Goal: Transaction & Acquisition: Obtain resource

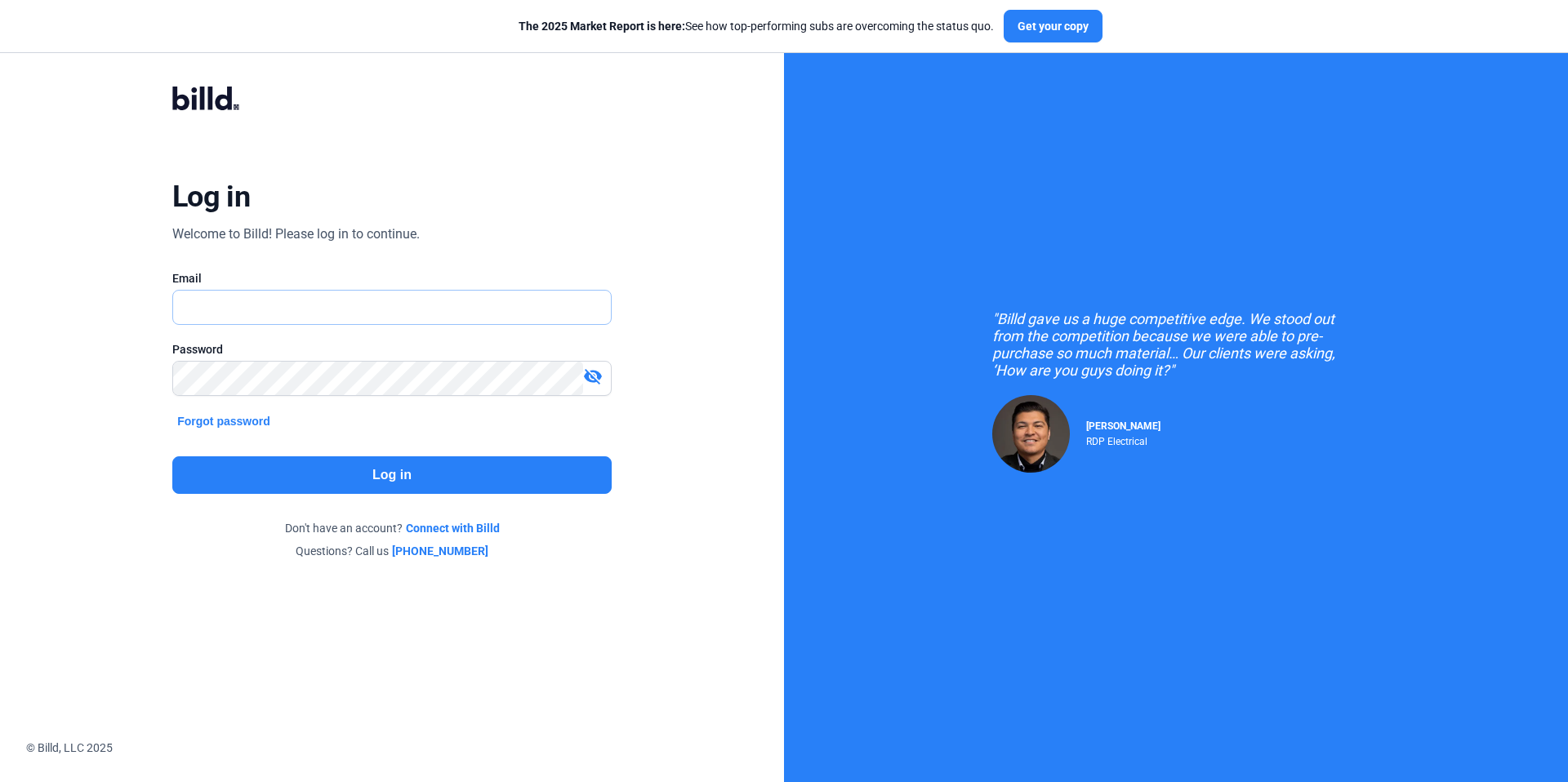
type input "[EMAIL_ADDRESS][DOMAIN_NAME]"
click at [457, 473] on button "Log in" at bounding box center [392, 475] width 440 height 38
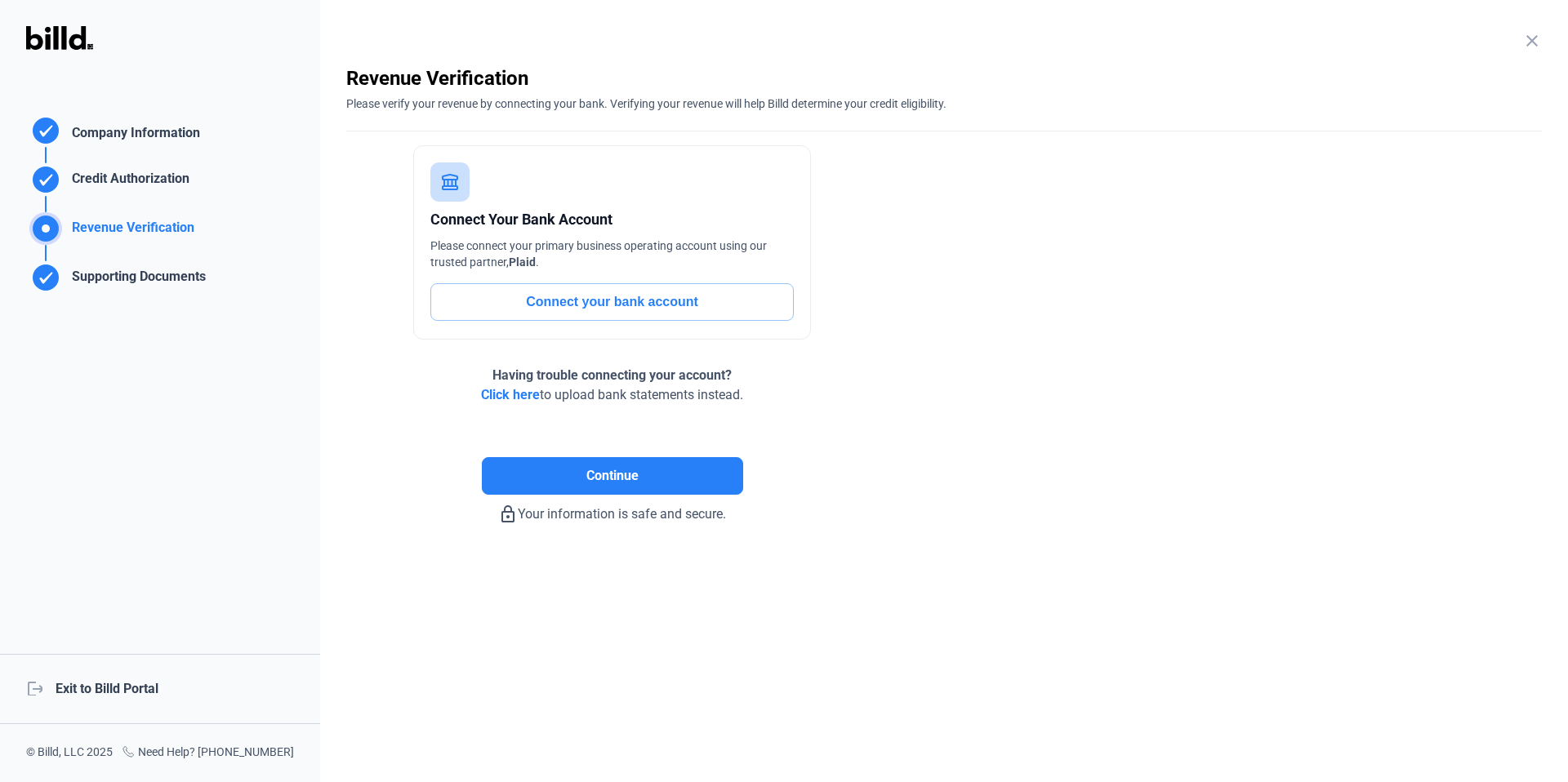
click at [117, 689] on div "logout Exit to Billd Portal" at bounding box center [159, 690] width 320 height 70
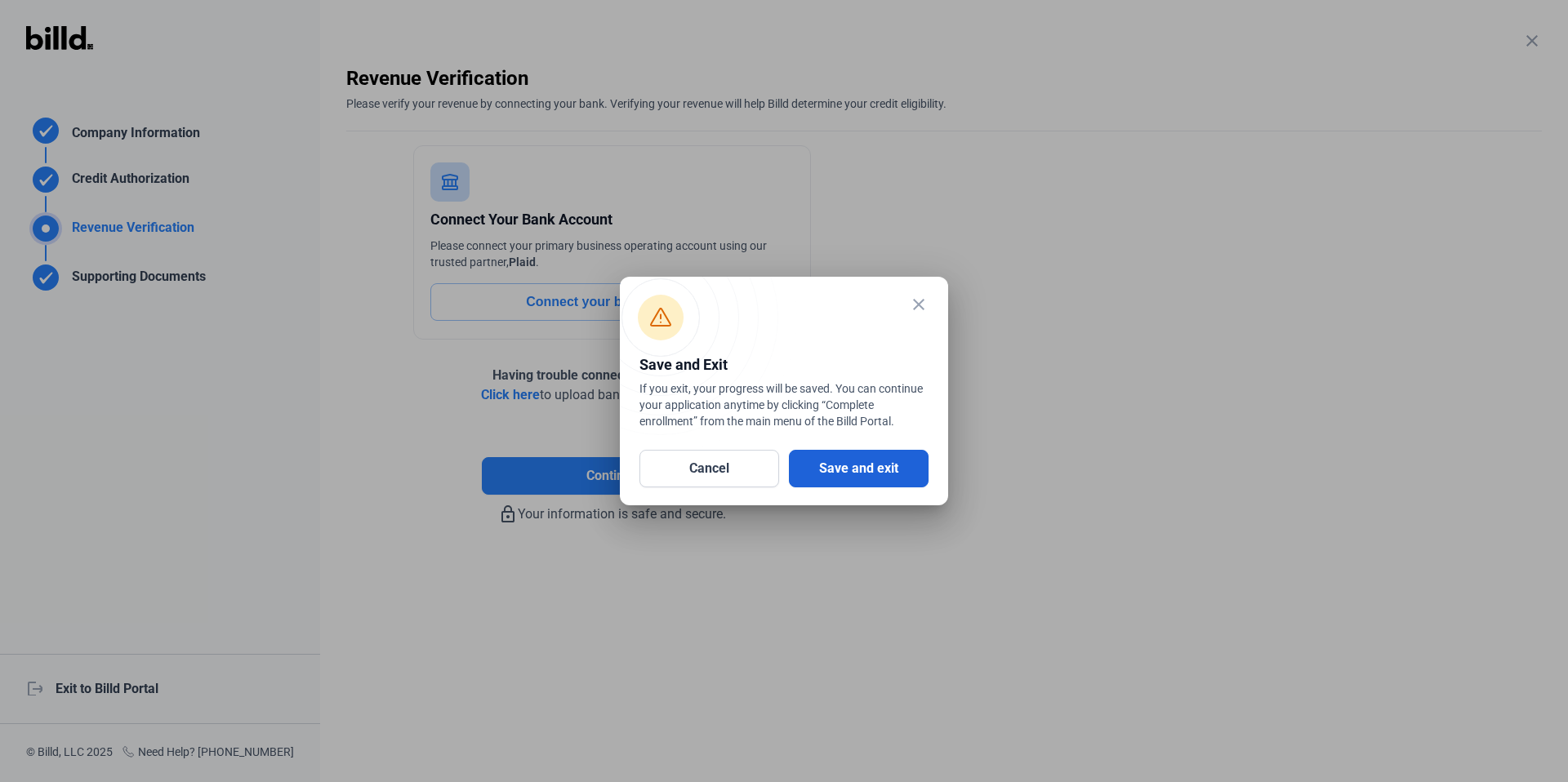
click at [844, 465] on button "Save and exit" at bounding box center [859, 468] width 140 height 38
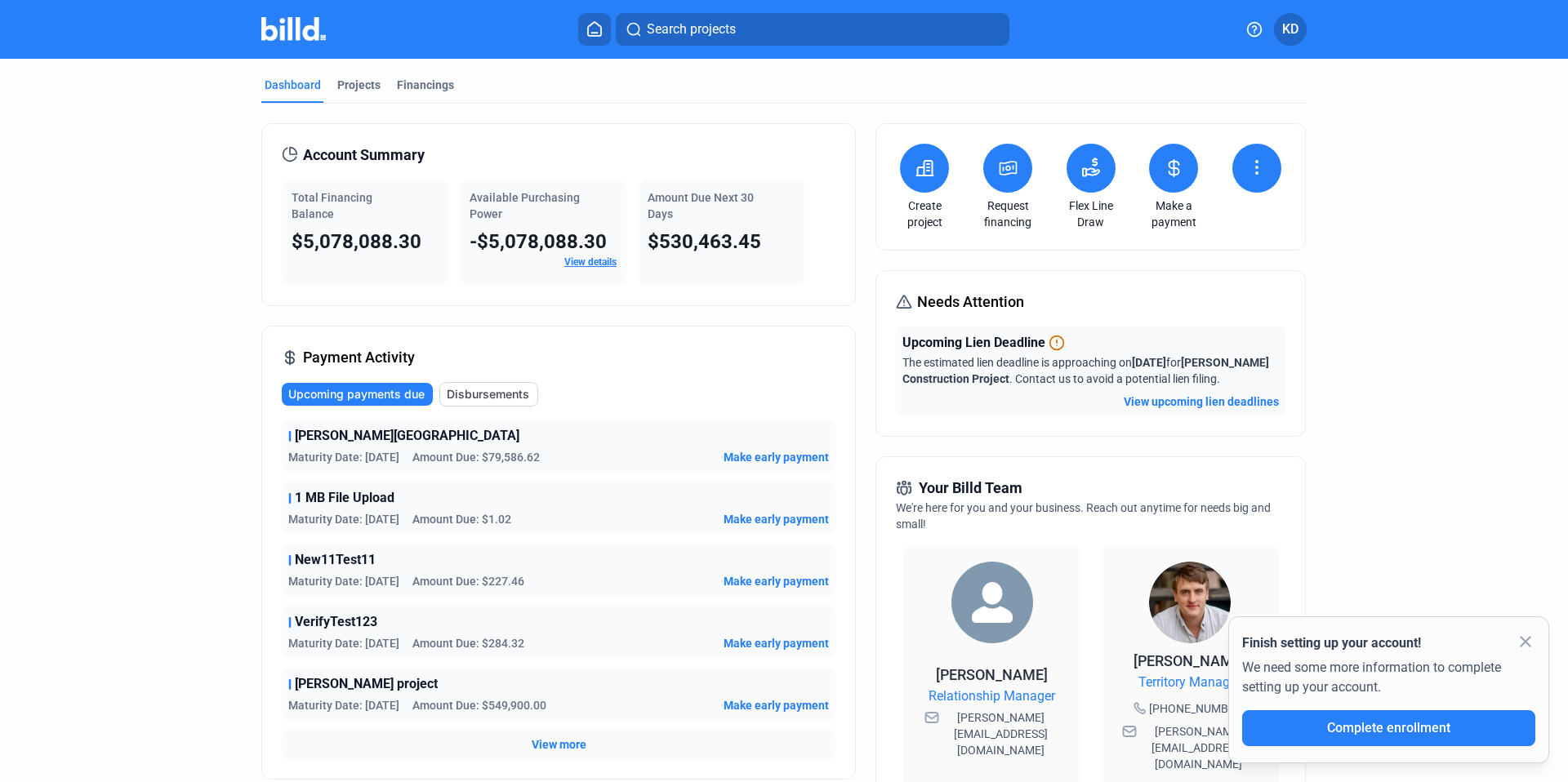
click at [1008, 180] on button at bounding box center [1008, 168] width 49 height 49
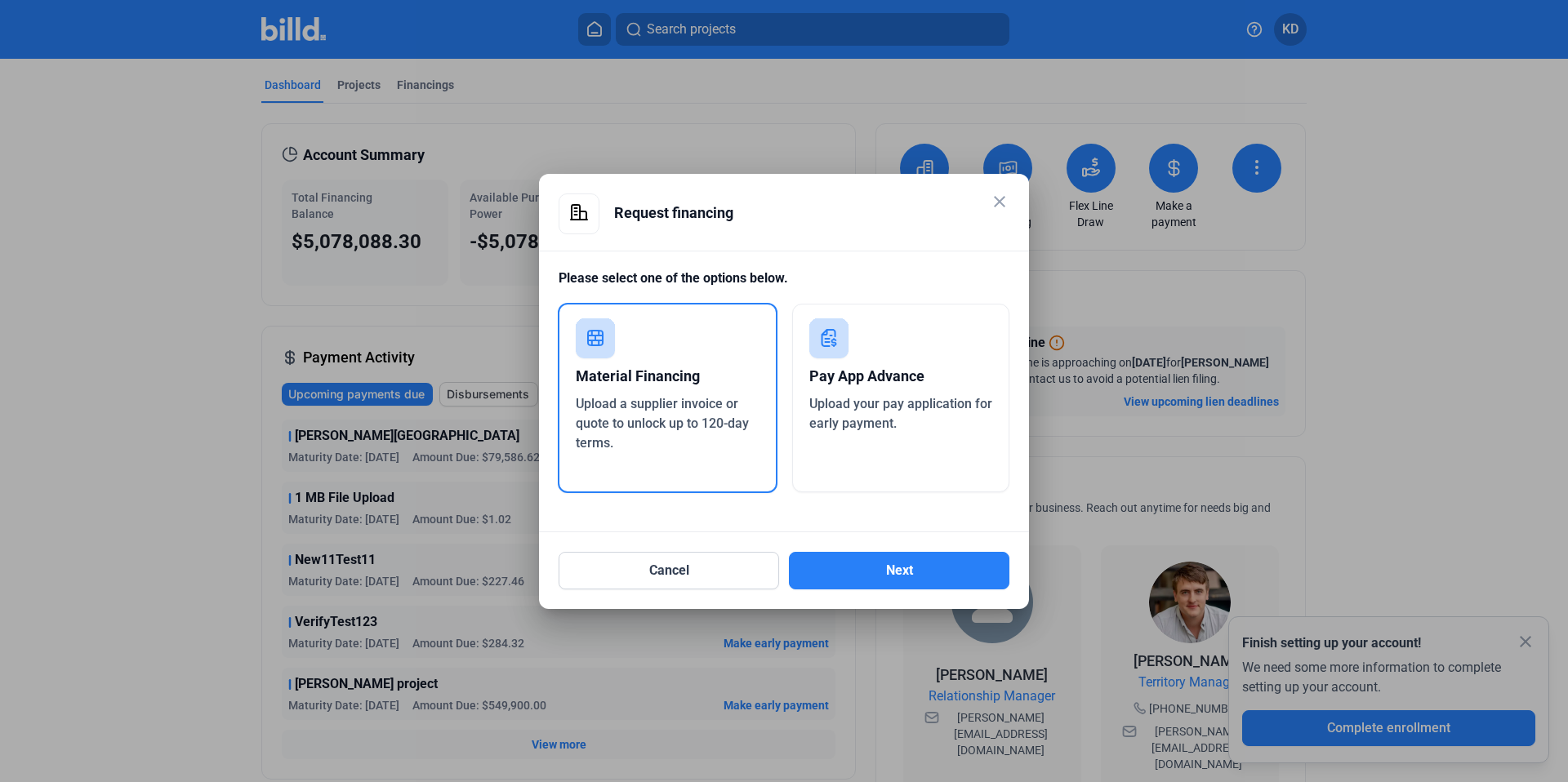
click at [918, 456] on div "Pay App Advance Upload your pay application for early payment." at bounding box center [901, 398] width 218 height 188
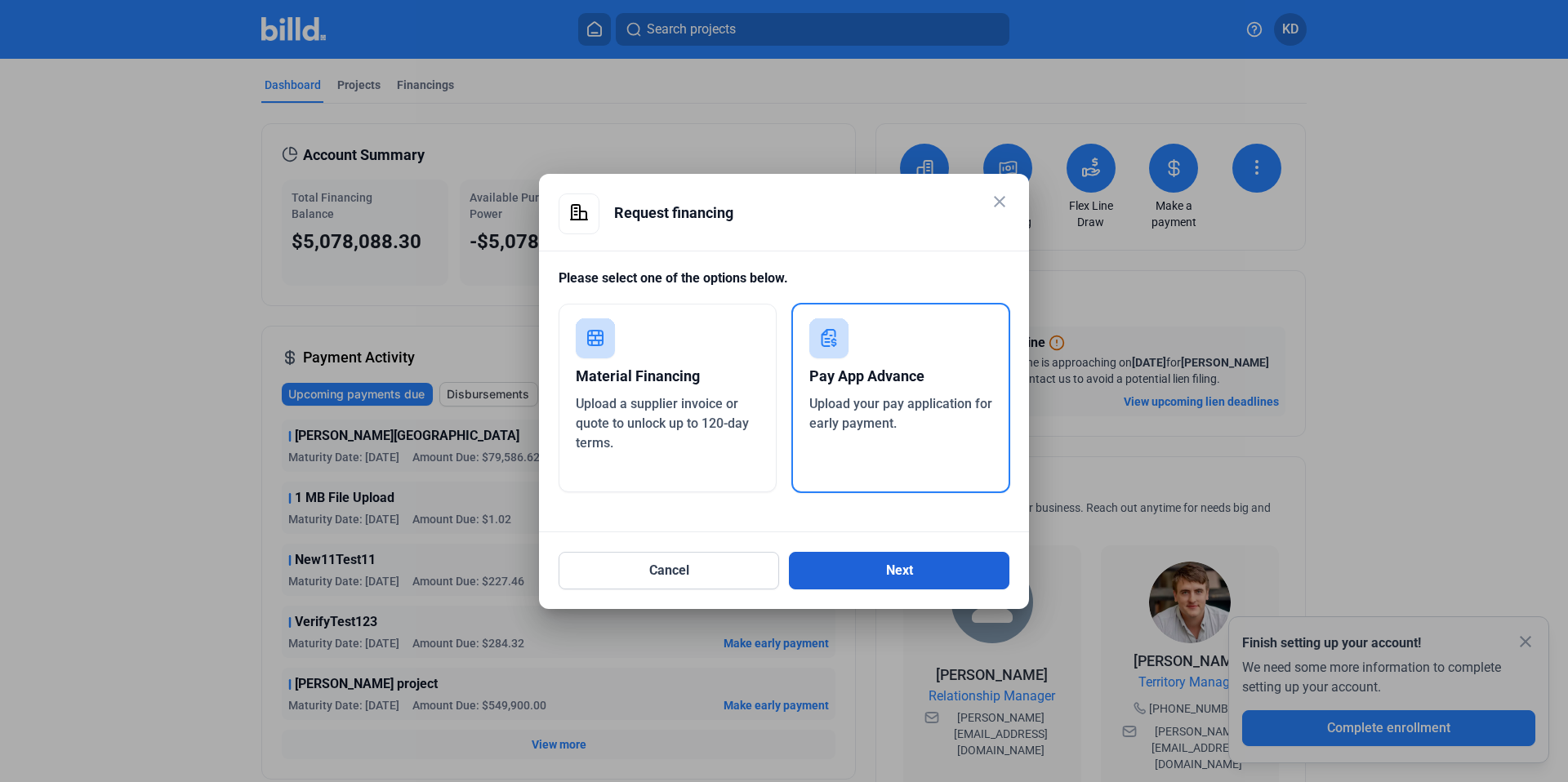
click at [881, 577] on button "Next" at bounding box center [899, 571] width 220 height 38
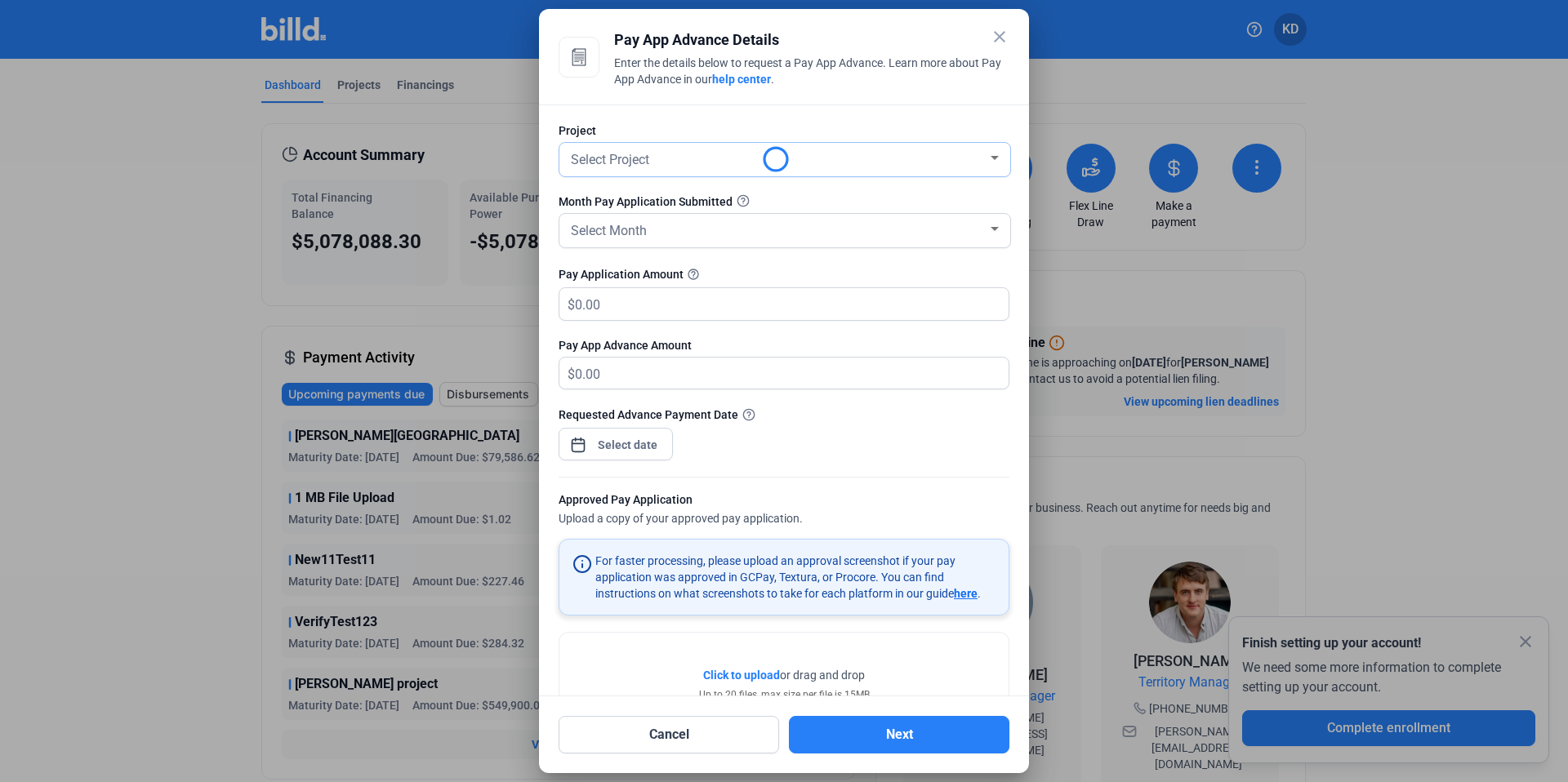
click at [640, 162] on span "Select Project" at bounding box center [610, 159] width 78 height 16
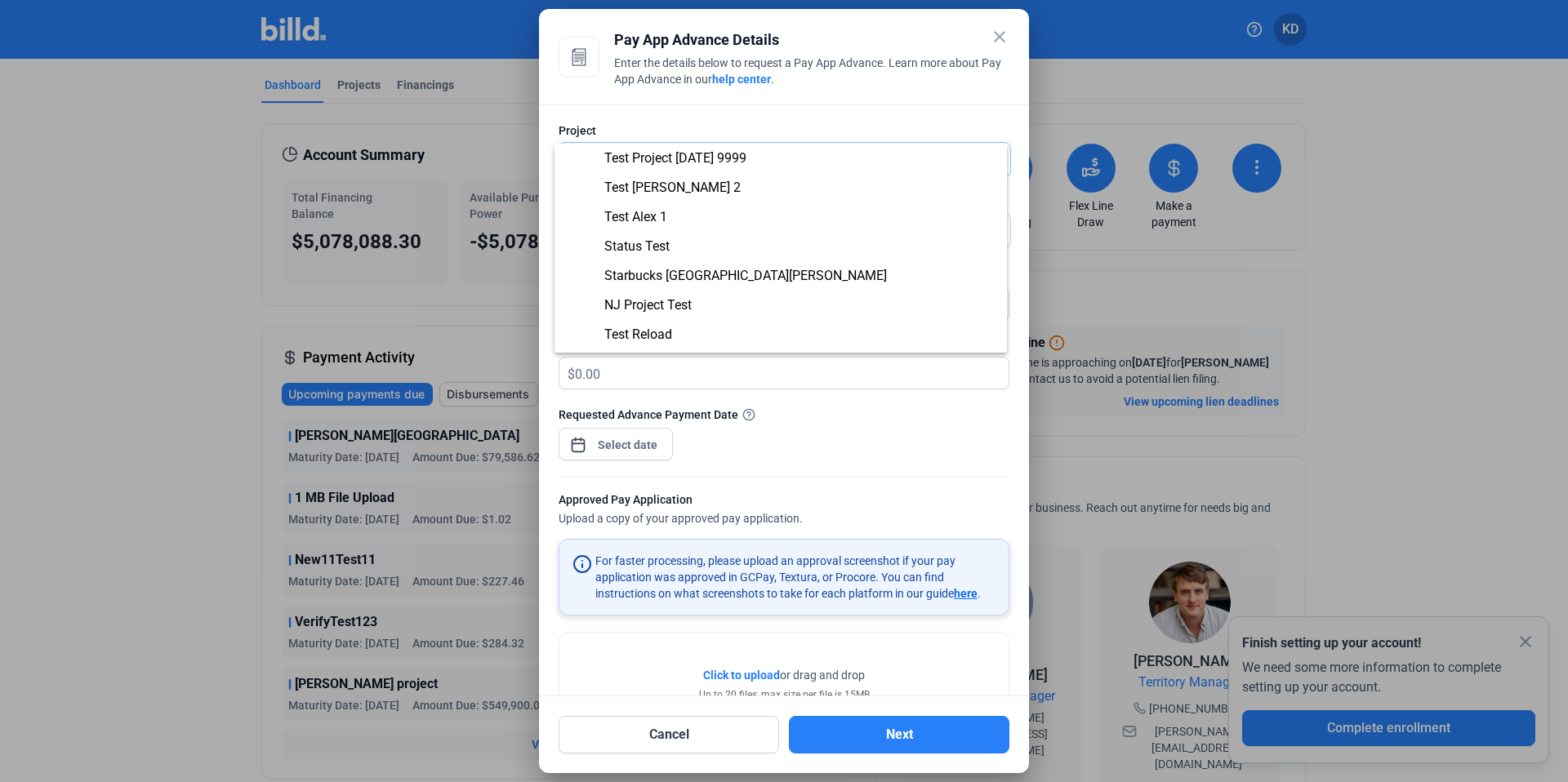
scroll to position [149, 0]
click at [706, 277] on span "Starbucks [GEOGRAPHIC_DATA][PERSON_NAME]" at bounding box center [745, 274] width 283 height 16
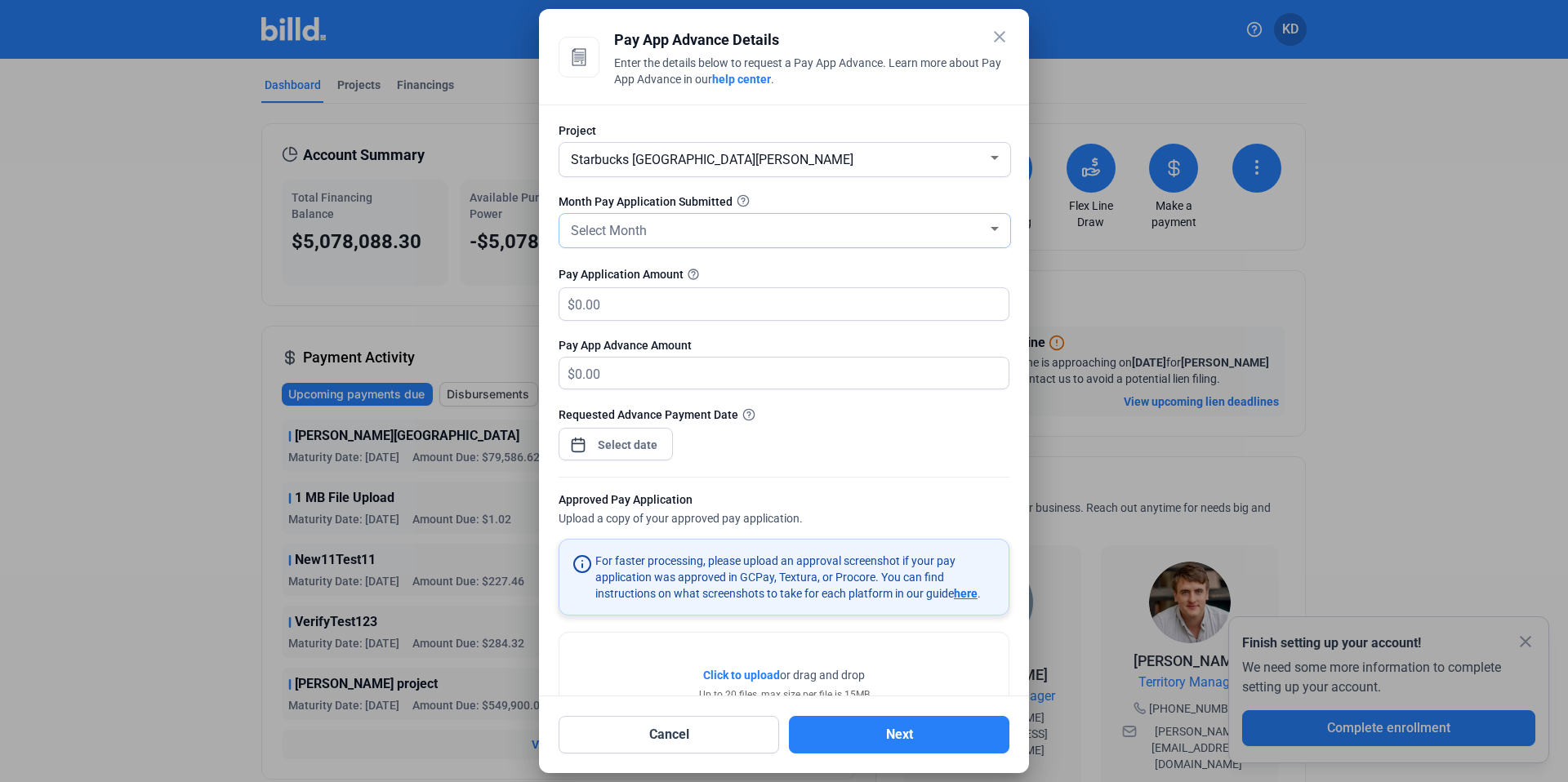
click at [660, 235] on div "Select Month" at bounding box center [777, 230] width 420 height 23
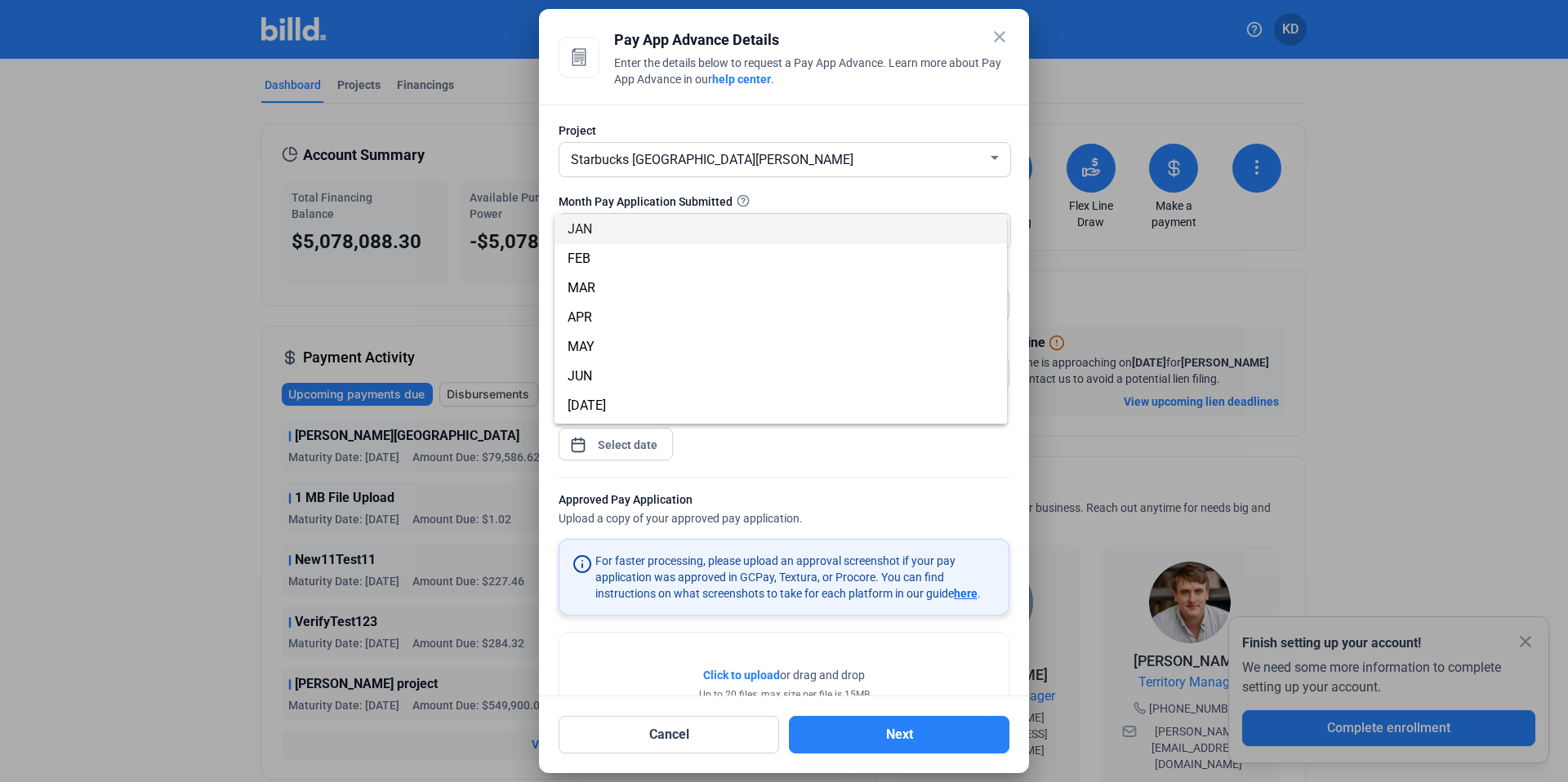
click at [653, 228] on span "JAN" at bounding box center [780, 229] width 426 height 29
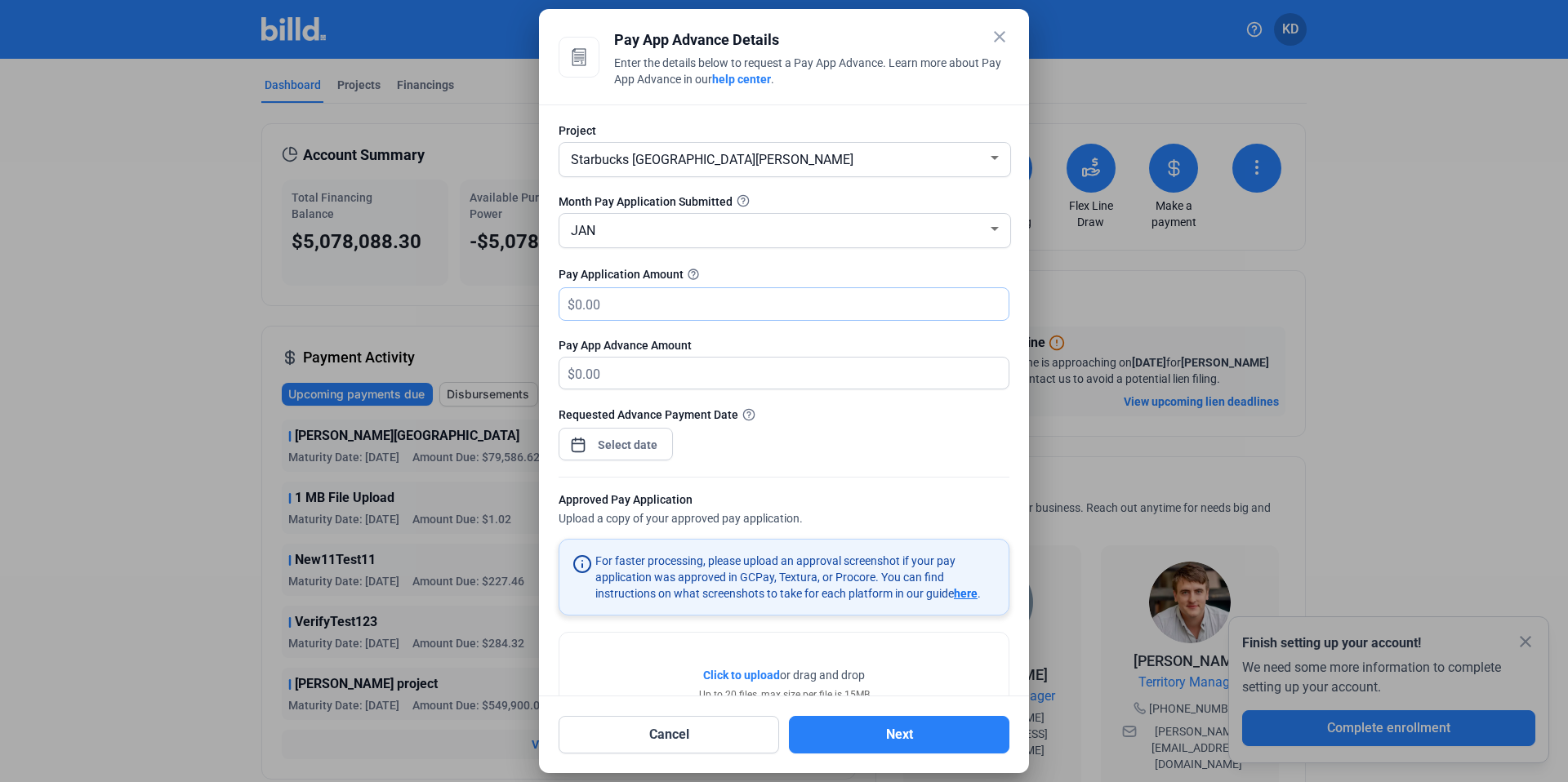
click at [641, 297] on input "text" at bounding box center [782, 304] width 415 height 32
type input "1"
type input "1.00"
type input "10"
type input "10.00"
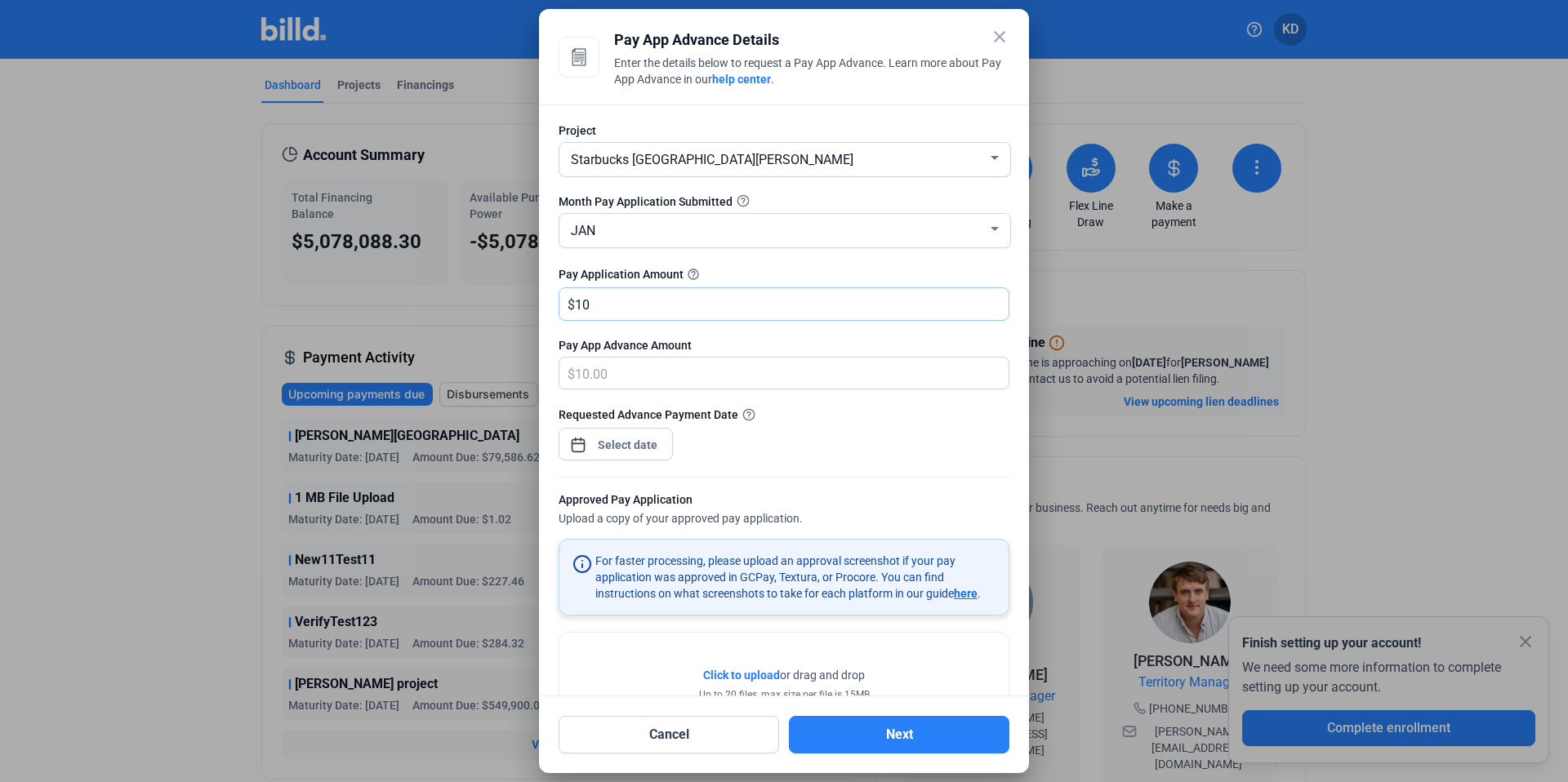
type input "100"
type input "100.00"
type input "1000"
type input "1,000.00"
type input "1,0000"
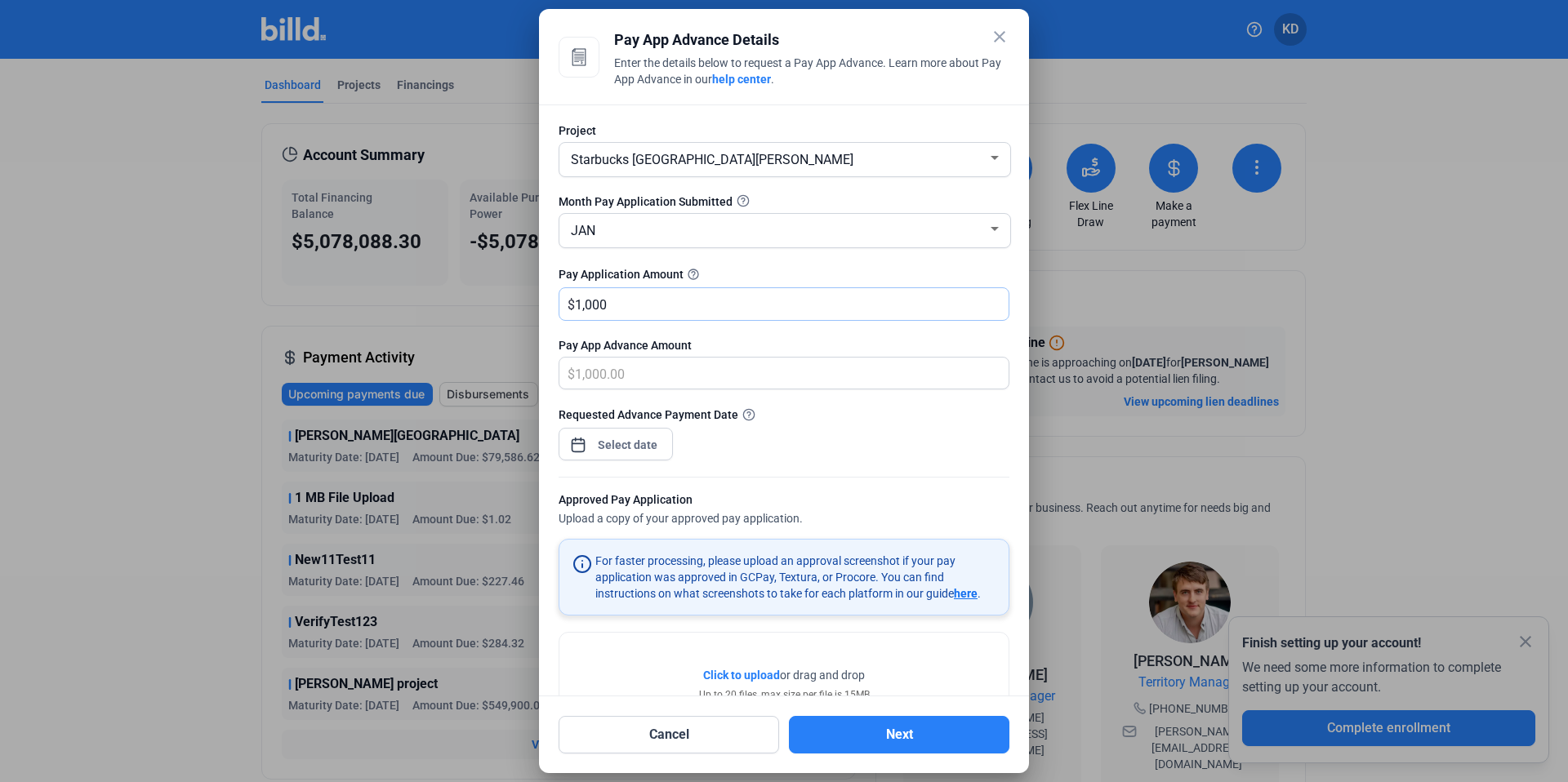
type input "10,000.00"
type input "10,0000"
type input "100,000.00"
type input "100,0000"
type input "500,000.00"
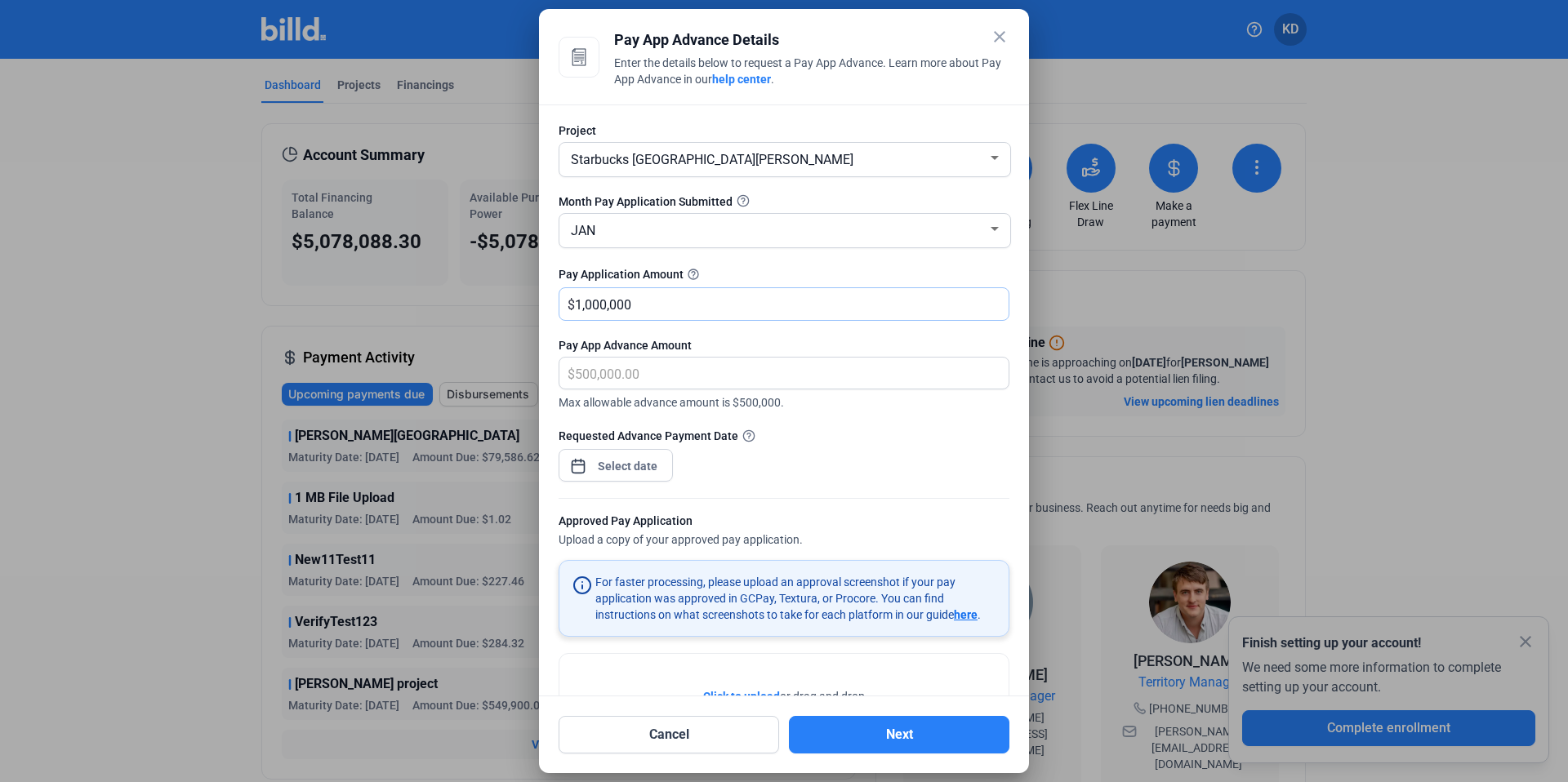
type input "1,000,000"
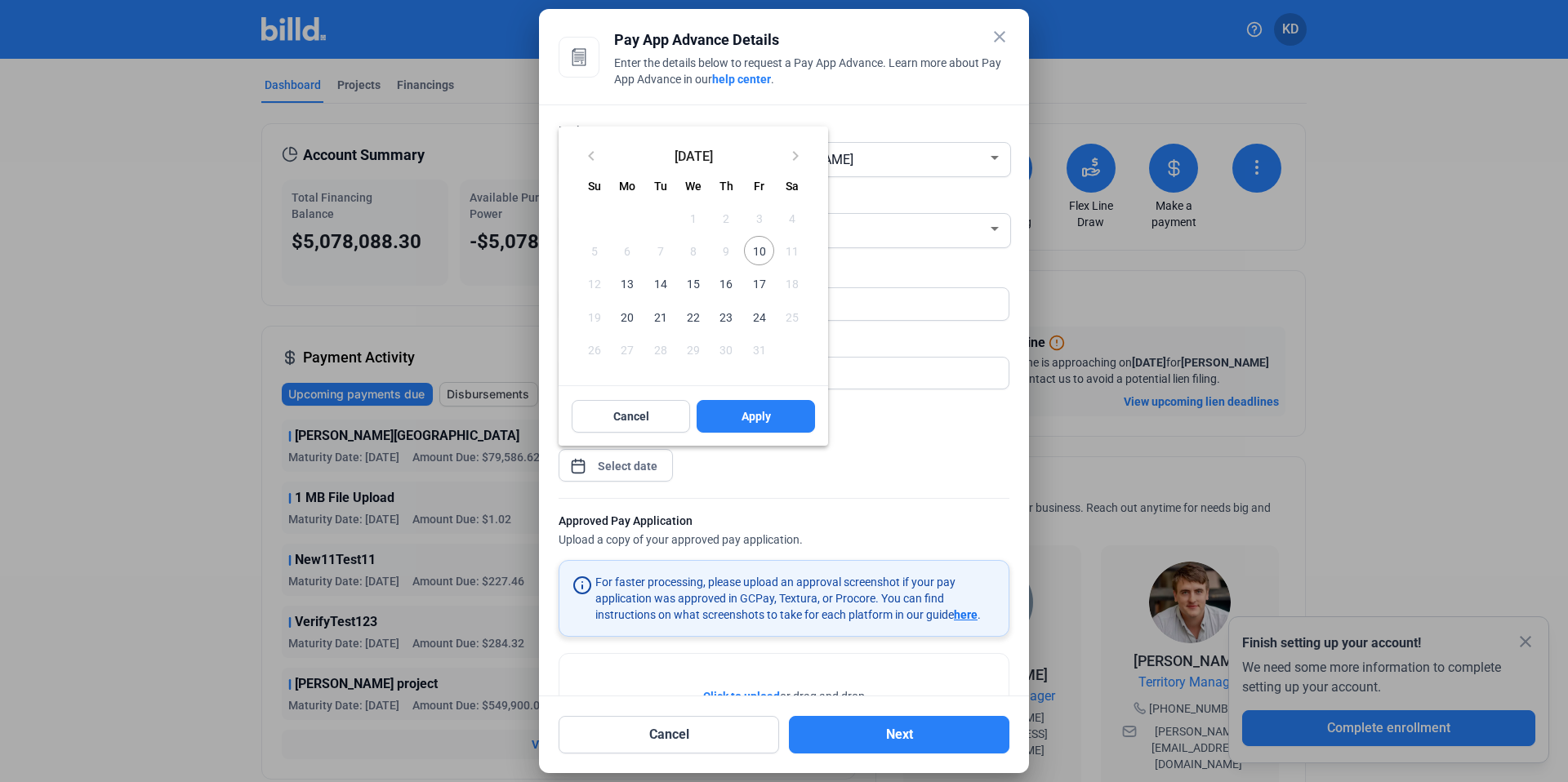
click at [617, 467] on div "close Pay App Advance Details Enter the details below to request a Pay App Adva…" at bounding box center [784, 391] width 1568 height 782
click at [765, 249] on span "10" at bounding box center [758, 250] width 29 height 29
click at [723, 410] on button "Apply" at bounding box center [756, 416] width 118 height 33
type input "[DATE]"
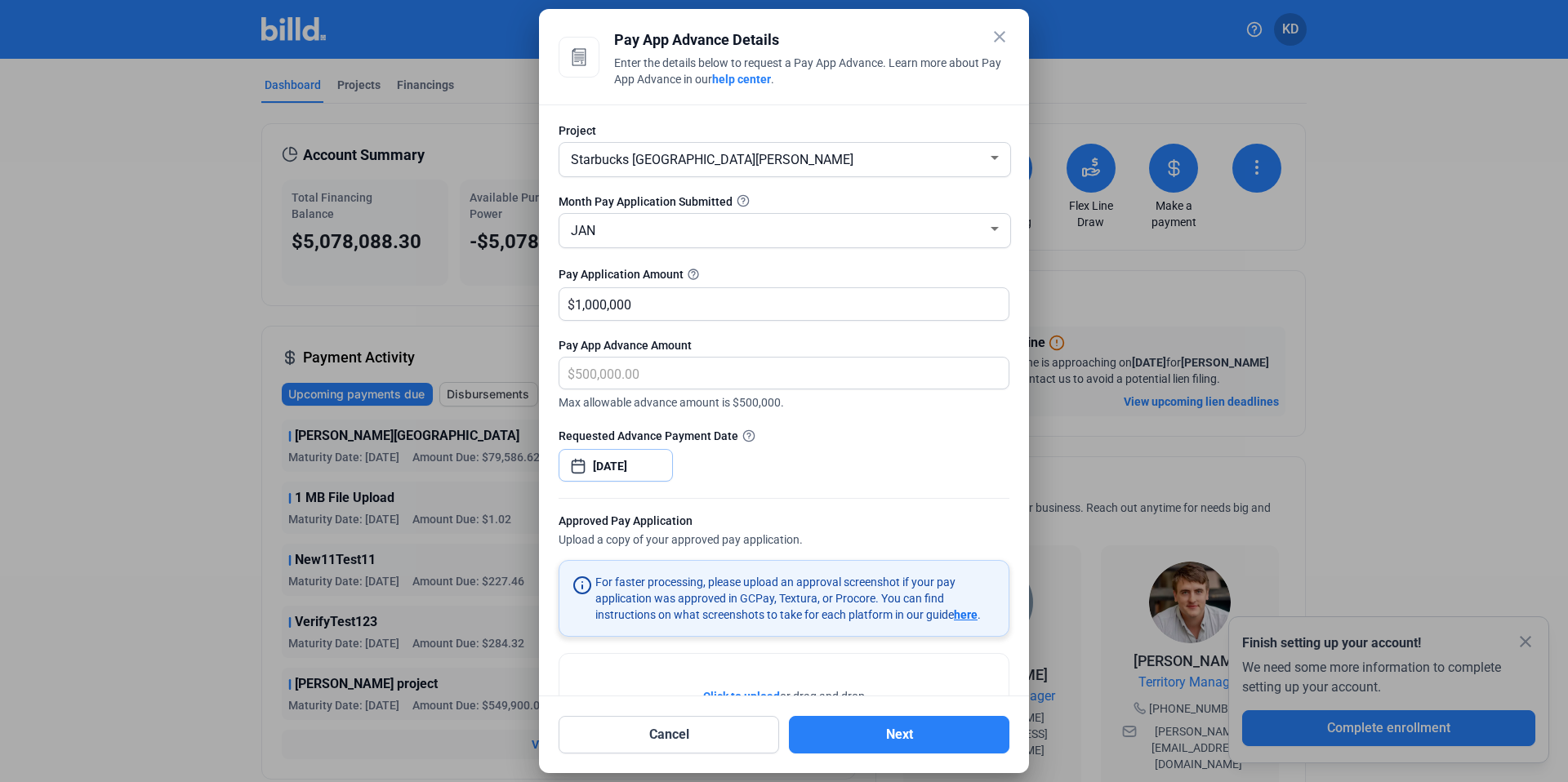
scroll to position [88, 0]
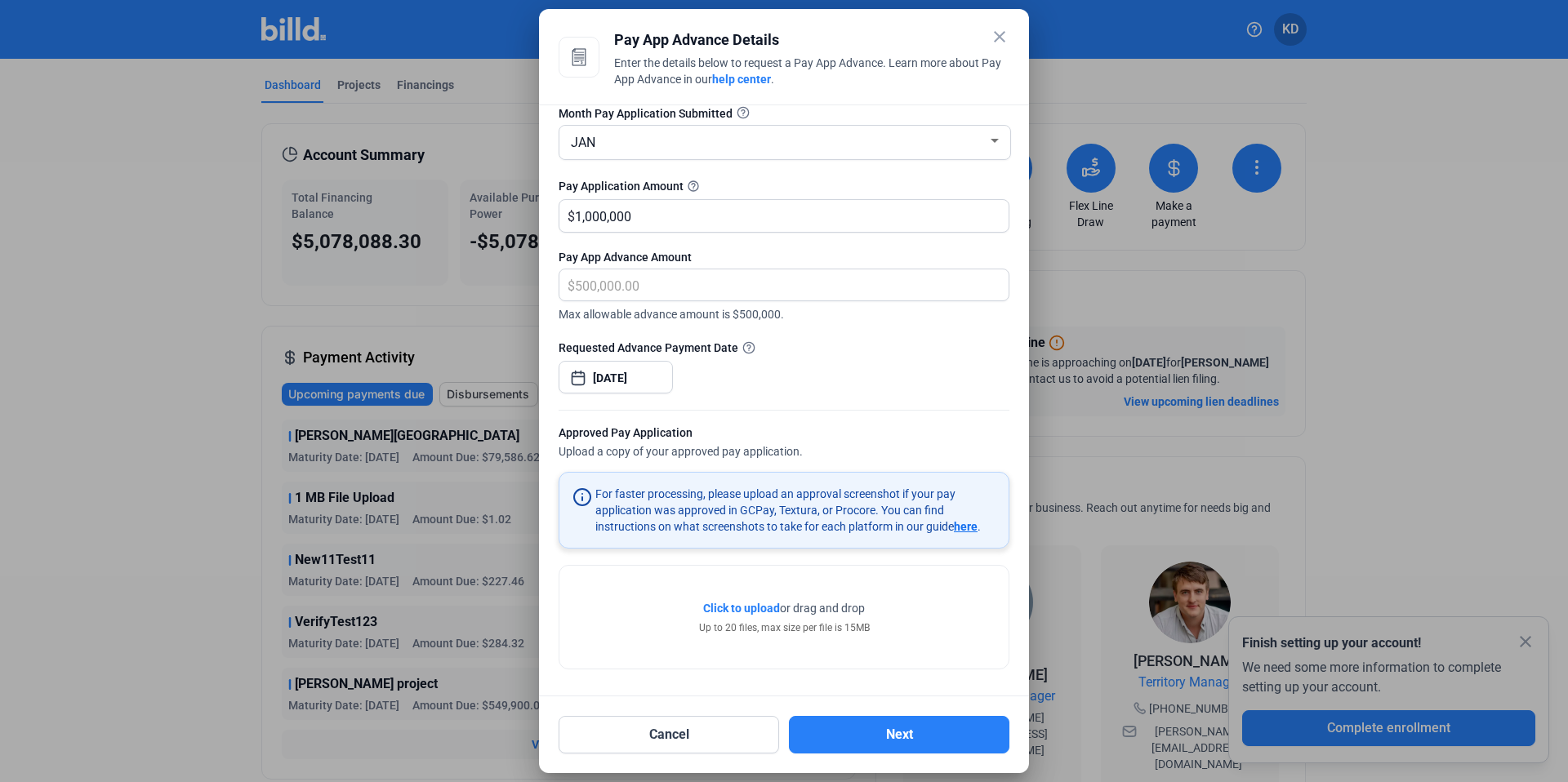
click at [745, 601] on span "Click to upload" at bounding box center [741, 608] width 77 height 13
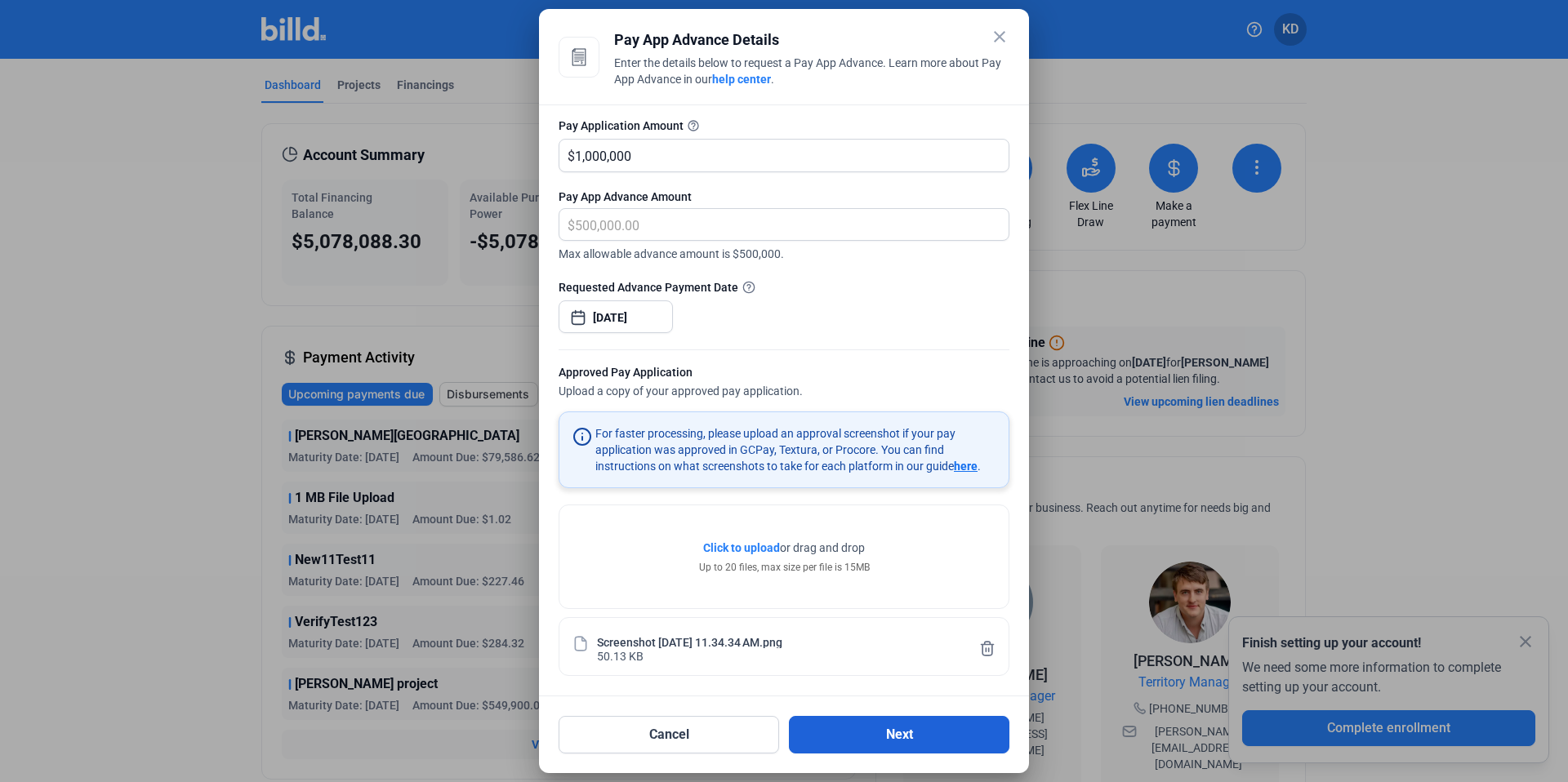
click at [873, 735] on button "Next" at bounding box center [899, 734] width 220 height 38
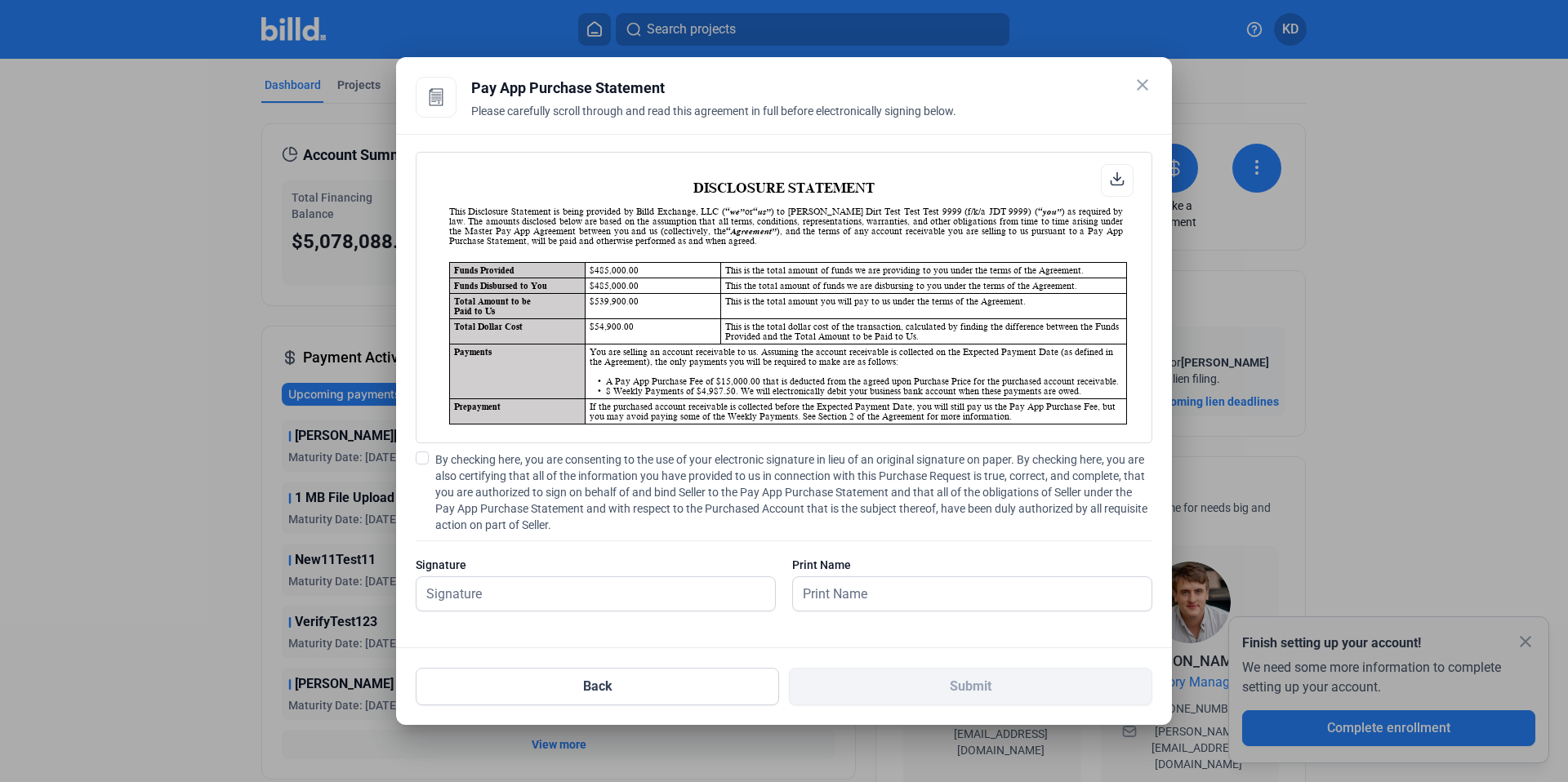
scroll to position [1, 0]
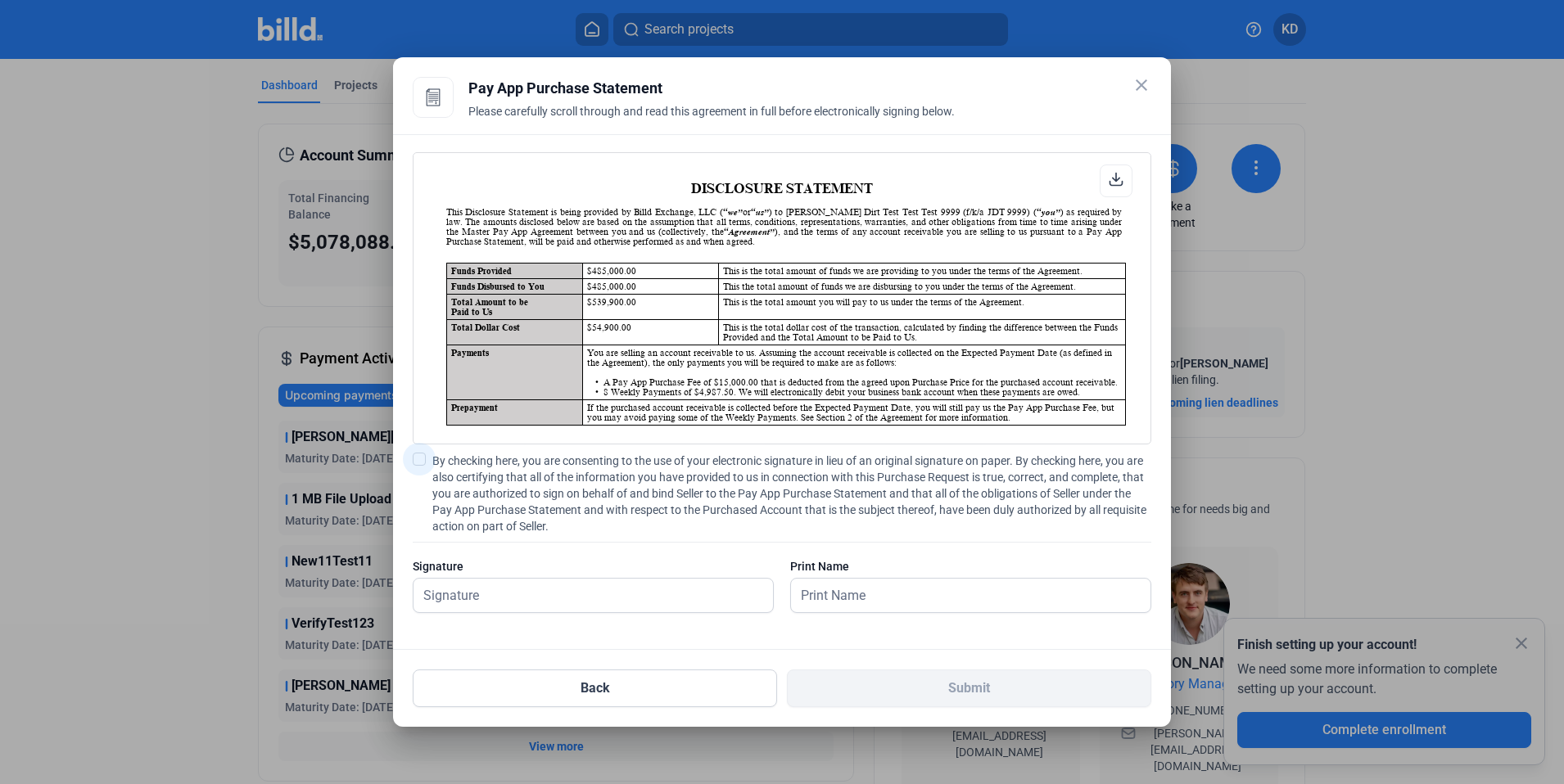
click at [419, 460] on span at bounding box center [419, 459] width 13 height 13
click at [0, 0] on input "By checking here, you are consenting to the use of your electronic signature in…" at bounding box center [0, 0] width 0 height 0
click at [519, 586] on input "text" at bounding box center [584, 595] width 342 height 34
type input "kat test"
click at [831, 593] on input "text" at bounding box center [971, 595] width 359 height 34
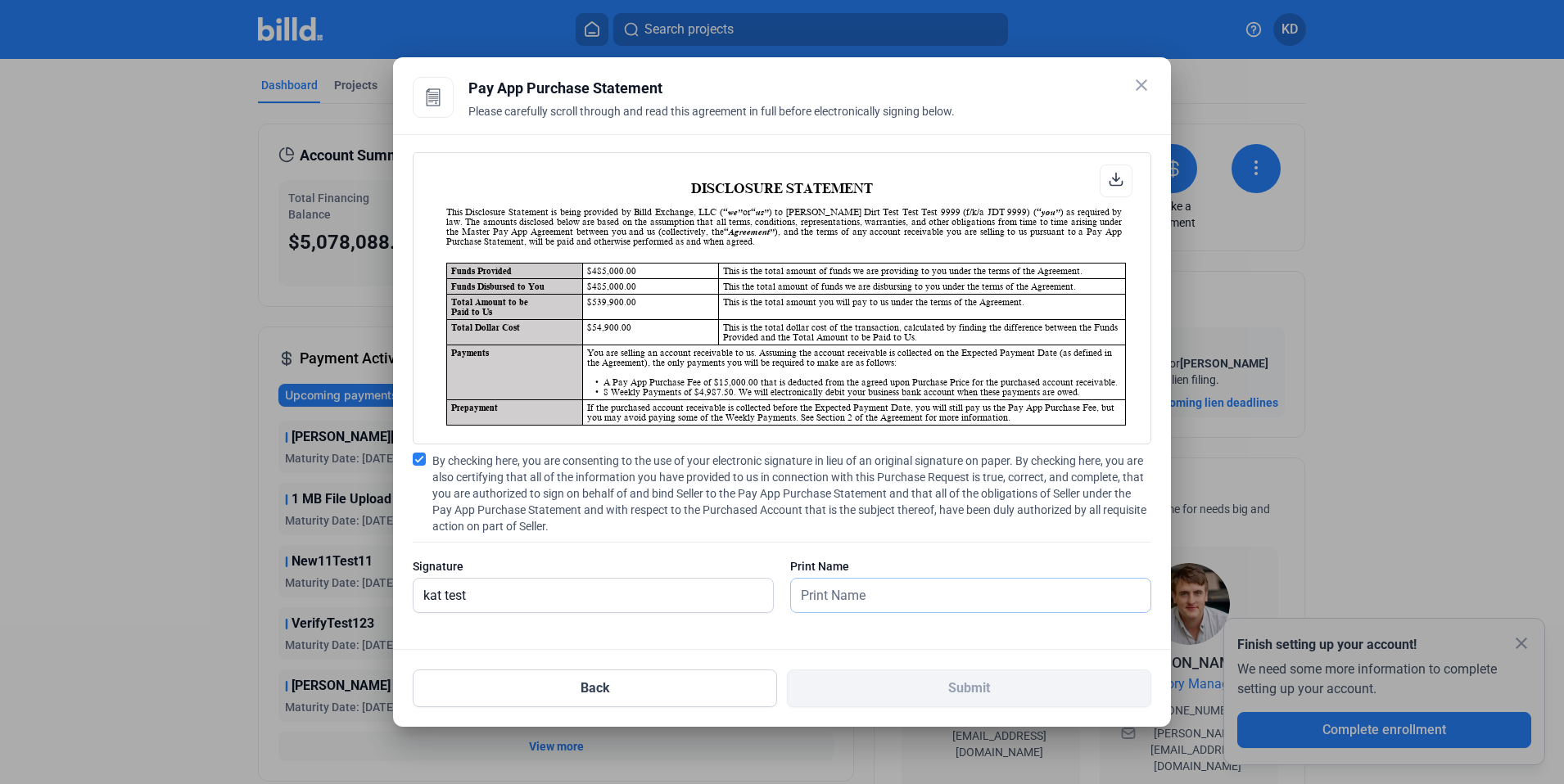
type input "kat test"
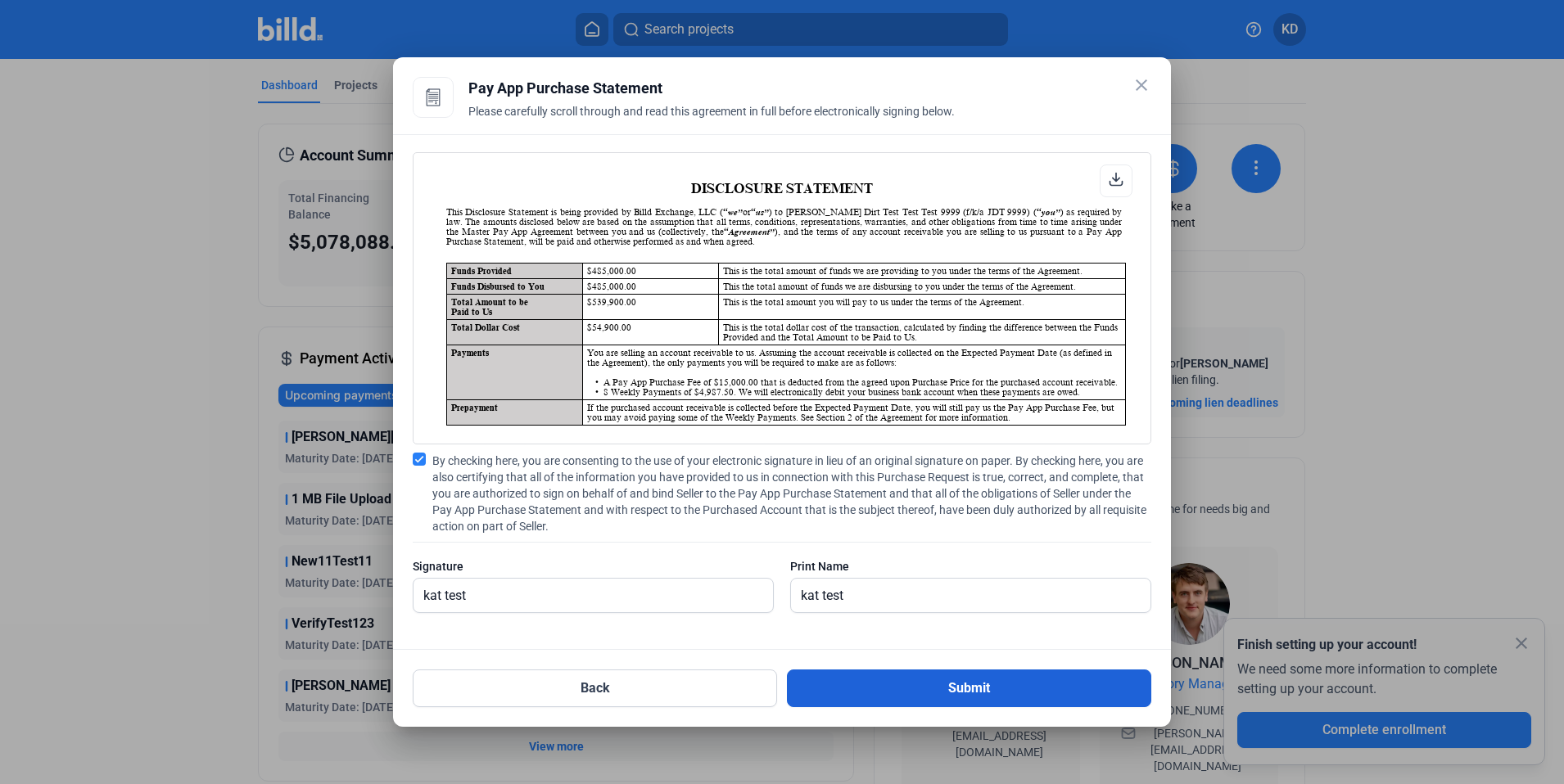
click at [918, 688] on button "Submit" at bounding box center [969, 688] width 365 height 38
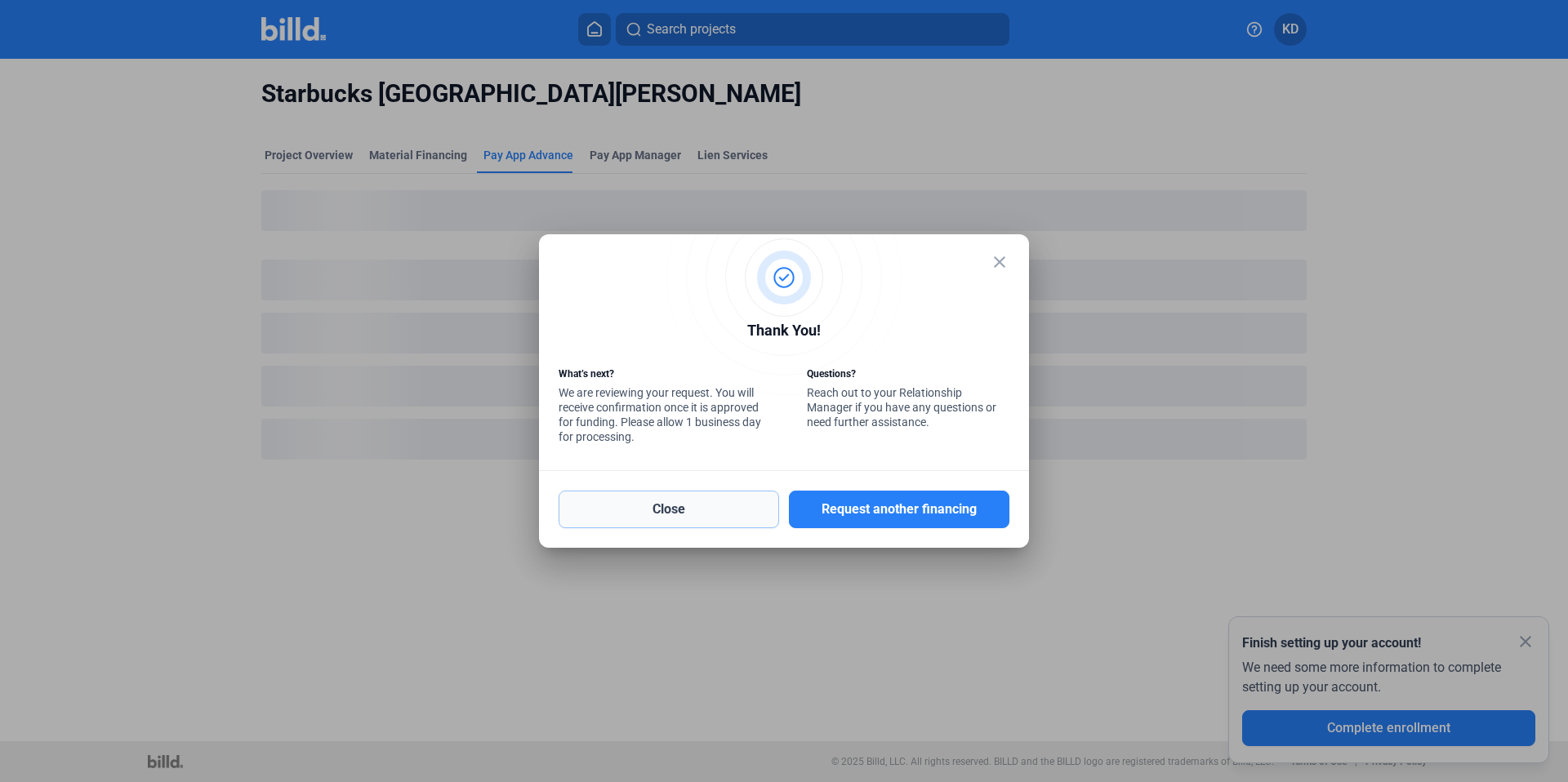
click at [729, 500] on button "Close" at bounding box center [669, 509] width 220 height 38
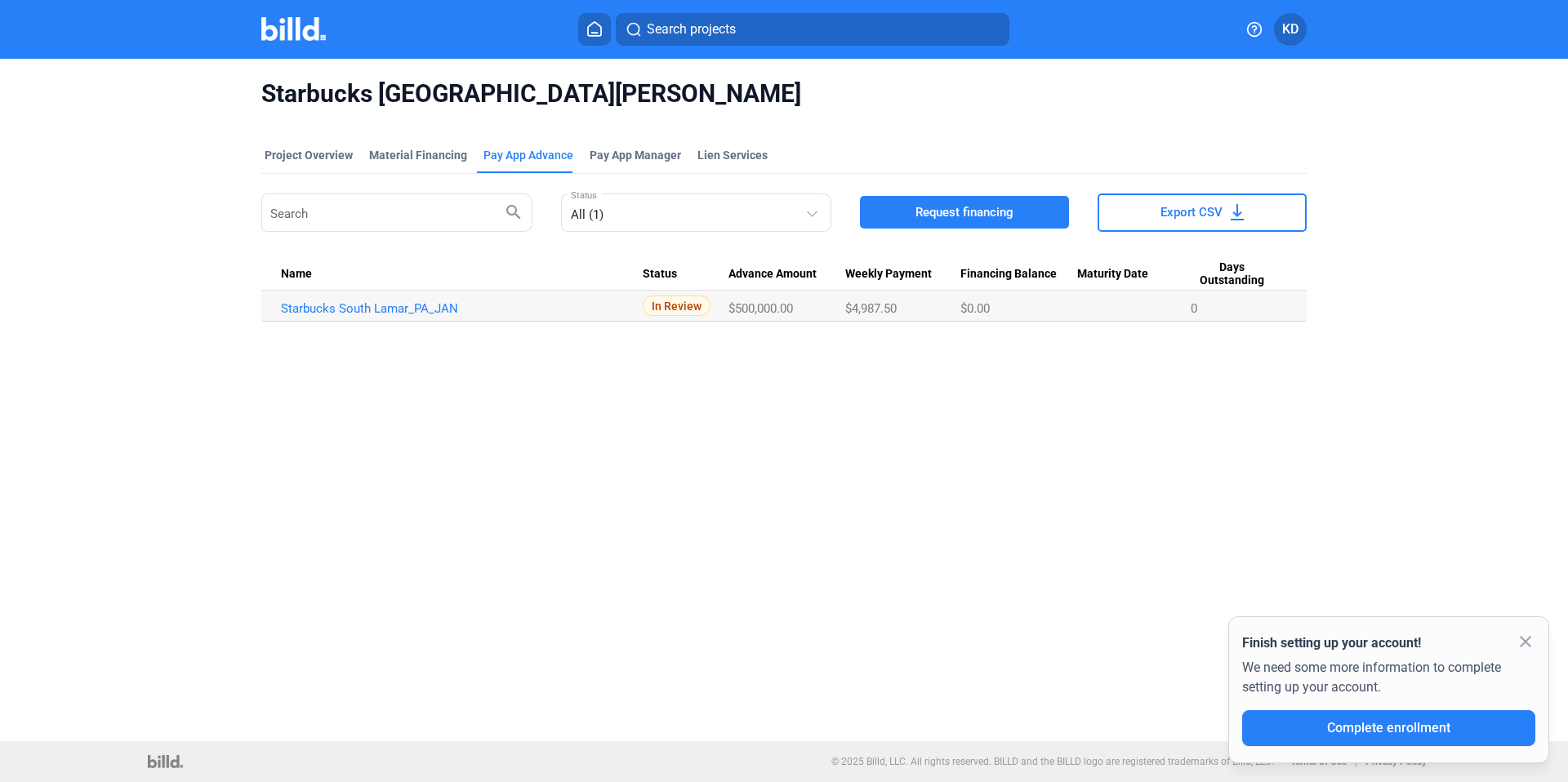
drag, startPoint x: 478, startPoint y: 308, endPoint x: 270, endPoint y: 308, distance: 208.0
click at [270, 308] on td "Starbucks South Lamar_PA_JAN" at bounding box center [452, 306] width 381 height 31
copy link "Starbucks South Lamar_PA_JAN"
click at [153, 504] on div "Starbucks South [PERSON_NAME] Project Overview Material Financing Pay App Advan…" at bounding box center [784, 400] width 1568 height 682
